Goal: Information Seeking & Learning: Learn about a topic

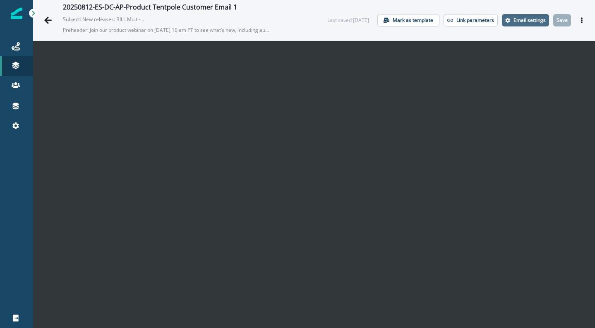
click at [520, 21] on p "Email settings" at bounding box center [530, 20] width 32 height 6
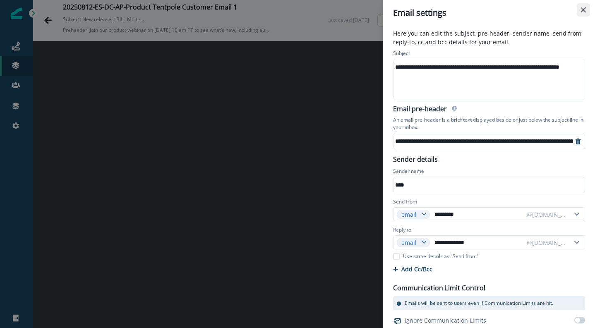
click at [588, 10] on button "Close" at bounding box center [583, 9] width 13 height 13
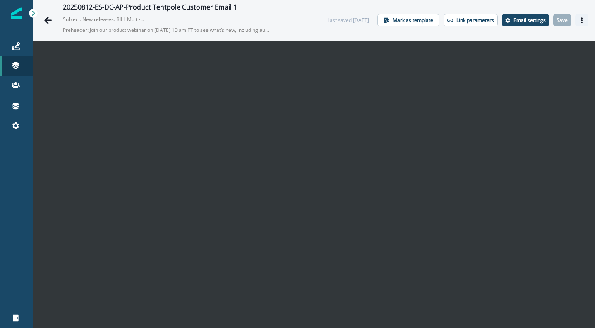
click at [579, 18] on button "Actions" at bounding box center [581, 20] width 13 height 12
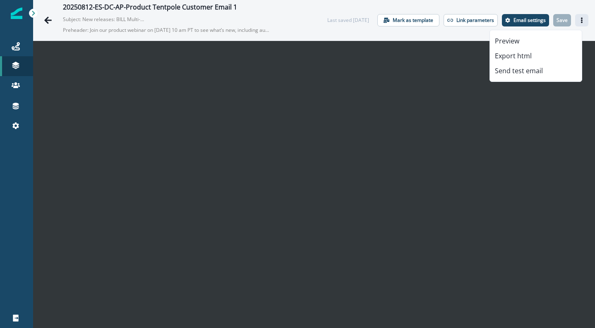
click at [579, 20] on icon "Actions" at bounding box center [582, 20] width 6 height 6
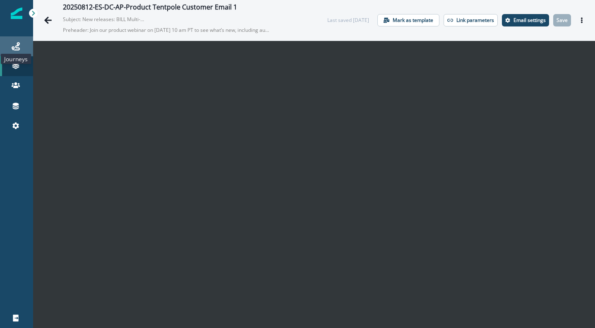
click at [18, 44] on icon at bounding box center [16, 46] width 8 height 8
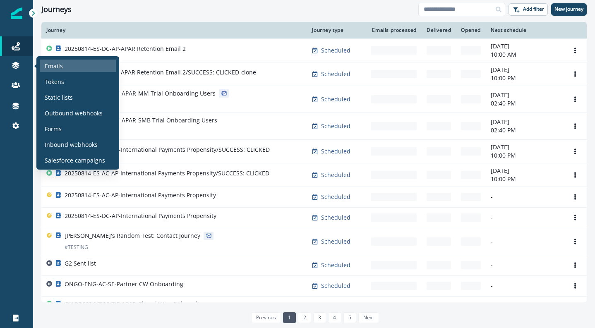
click at [73, 68] on div "Emails" at bounding box center [78, 66] width 76 height 12
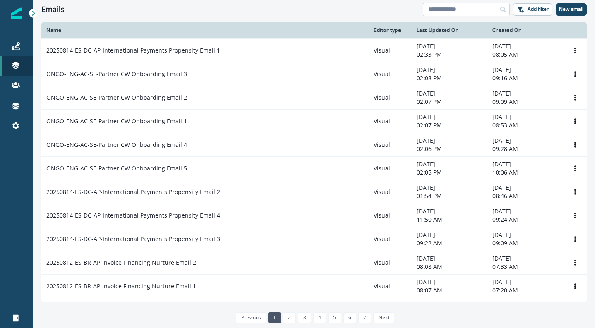
click at [462, 13] on input at bounding box center [466, 9] width 87 height 13
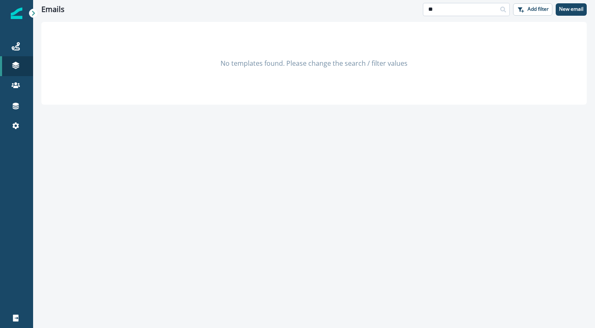
type input "*"
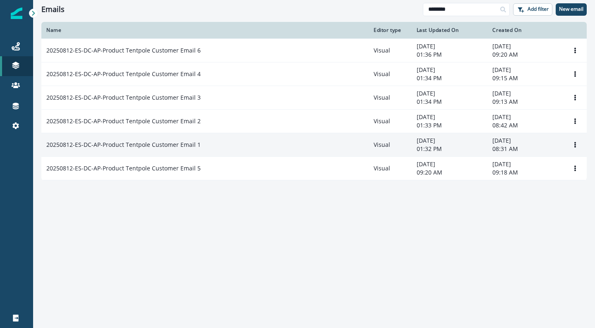
type input "********"
click at [180, 145] on p "20250812-ES-DC-AP-Product Tentpole Customer Email 1" at bounding box center [123, 145] width 154 height 8
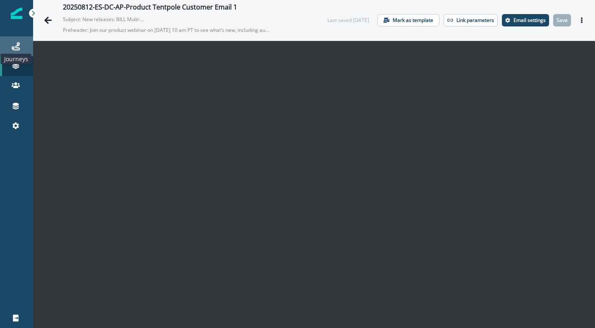
click at [17, 44] on icon at bounding box center [16, 46] width 8 height 8
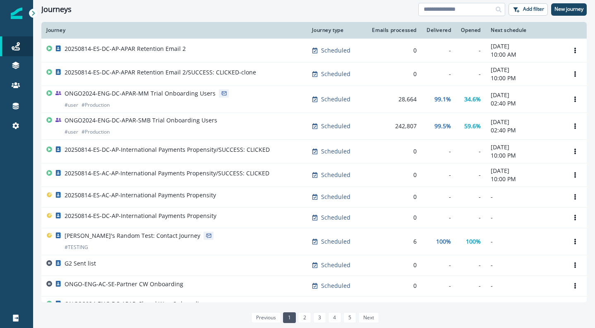
click at [429, 14] on input at bounding box center [461, 9] width 87 height 13
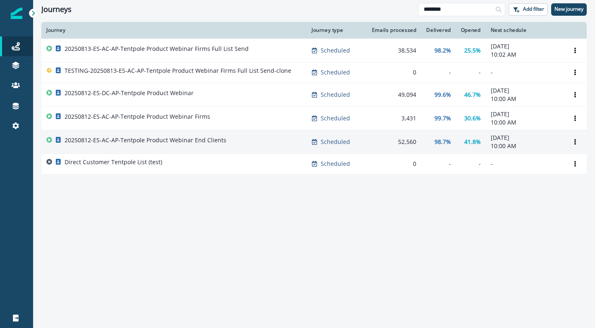
type input "********"
click at [154, 142] on p "20250812-ES-AC-AP-Tentpole Product Webinar End Clients" at bounding box center [146, 140] width 162 height 8
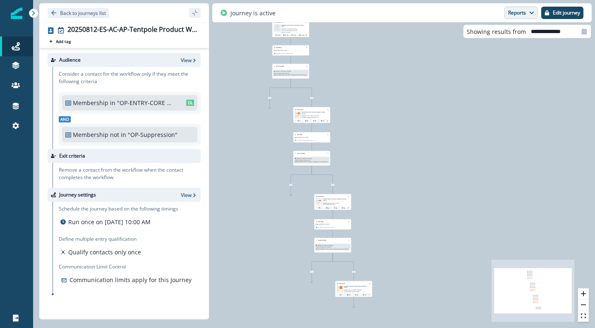
click at [534, 14] on button "Reports" at bounding box center [521, 13] width 34 height 12
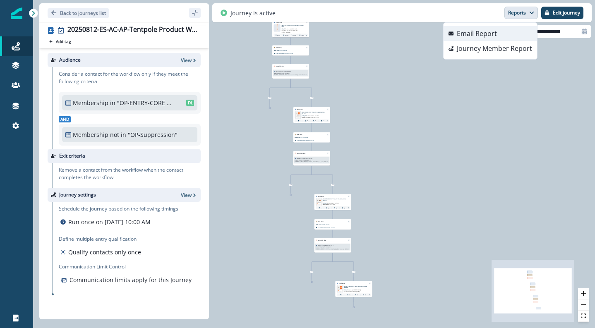
click at [503, 31] on button "Email Report" at bounding box center [491, 33] width 94 height 15
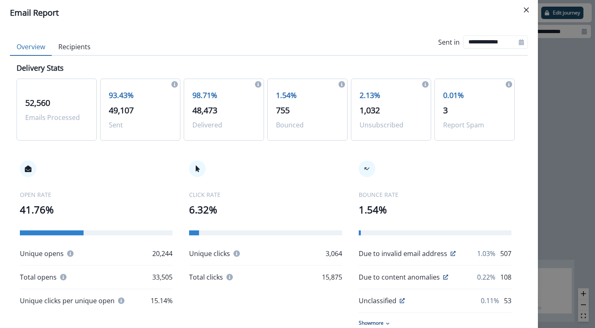
click at [71, 45] on button "Recipients" at bounding box center [75, 46] width 46 height 17
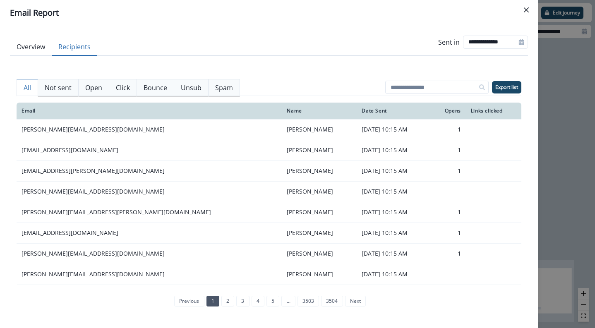
click at [130, 89] on button "Click" at bounding box center [123, 87] width 28 height 17
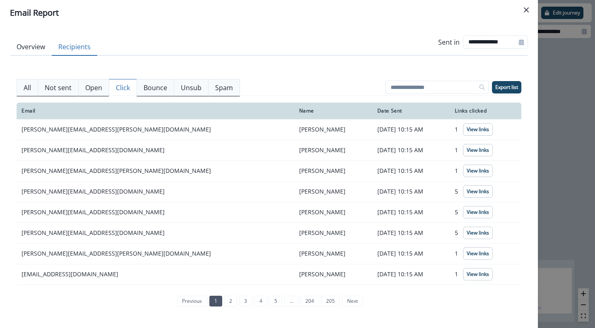
click at [22, 89] on button "All" at bounding box center [28, 87] width 22 height 17
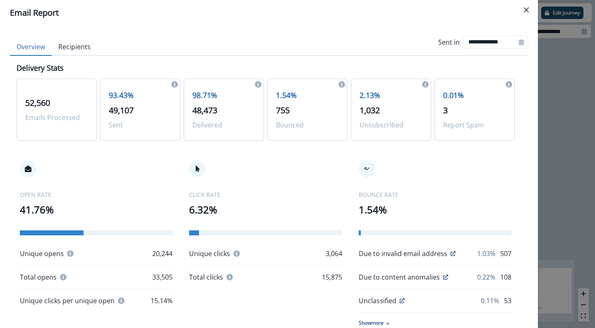
drag, startPoint x: 16, startPoint y: 39, endPoint x: 16, endPoint y: 45, distance: 5.8
click at [16, 45] on button "Overview" at bounding box center [31, 46] width 42 height 17
